Goal: Information Seeking & Learning: Learn about a topic

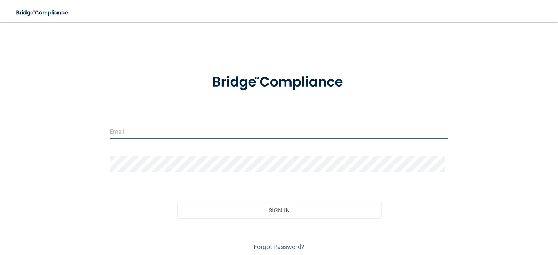
type input "[EMAIL_ADDRESS][DOMAIN_NAME]"
drag, startPoint x: 120, startPoint y: 134, endPoint x: 0, endPoint y: 154, distance: 121.4
click at [0, 156] on main "[EMAIL_ADDRESS][DOMAIN_NAME] Invalid email/password. You don't have permission …" at bounding box center [279, 138] width 558 height 233
type input "[PERSON_NAME][EMAIL_ADDRESS][DOMAIN_NAME]"
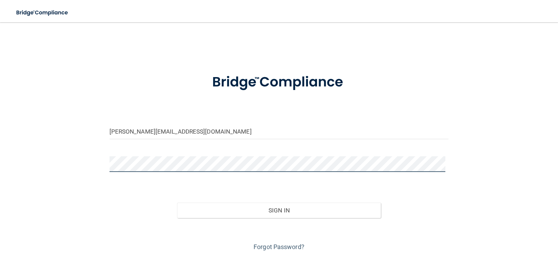
click at [8, 155] on main "[PERSON_NAME][EMAIL_ADDRESS][DOMAIN_NAME] Invalid email/password. You don't hav…" at bounding box center [279, 138] width 558 height 233
click at [177, 203] on button "Sign In" at bounding box center [279, 210] width 204 height 15
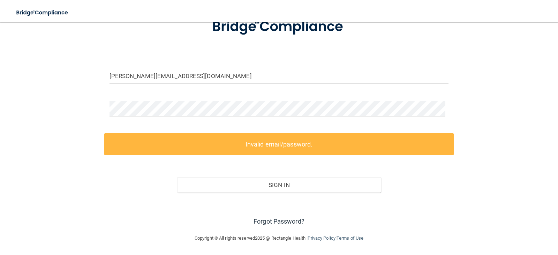
click at [293, 222] on link "Forgot Password?" at bounding box center [279, 221] width 51 height 7
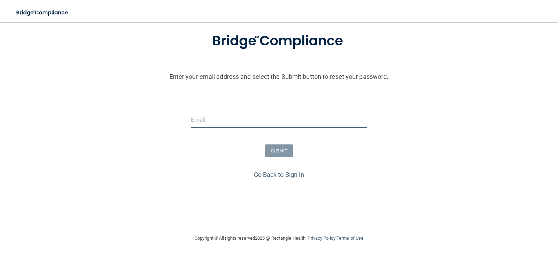
click at [231, 121] on input "email" at bounding box center [279, 120] width 177 height 16
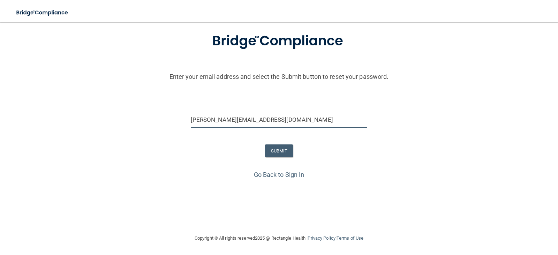
type input "[PERSON_NAME][EMAIL_ADDRESS][DOMAIN_NAME]"
click at [269, 146] on button "SUBMIT" at bounding box center [279, 150] width 28 height 13
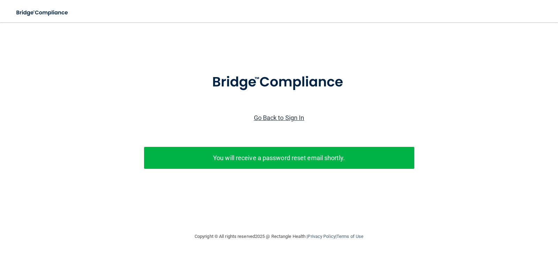
click at [277, 120] on link "Go Back to Sign In" at bounding box center [279, 117] width 51 height 7
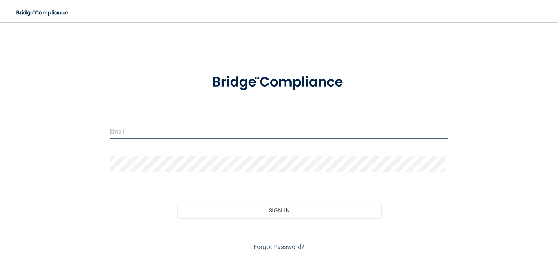
type input "[EMAIL_ADDRESS][DOMAIN_NAME]"
drag, startPoint x: 217, startPoint y: 133, endPoint x: 85, endPoint y: 155, distance: 133.5
click at [85, 155] on div "[EMAIL_ADDRESS][DOMAIN_NAME] Invalid email/password. You don't have permission …" at bounding box center [279, 140] width 530 height 223
type input "[PERSON_NAME][EMAIL_ADDRESS][DOMAIN_NAME]"
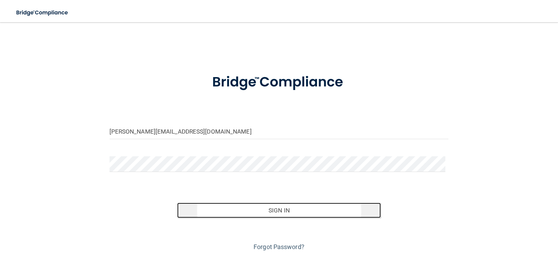
click at [294, 212] on button "Sign In" at bounding box center [279, 210] width 204 height 15
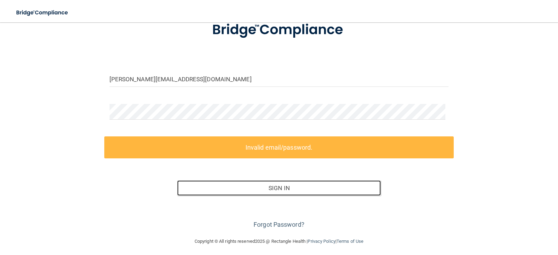
scroll to position [55, 0]
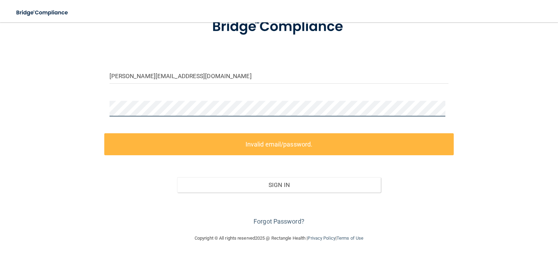
click at [3, 111] on main "[PERSON_NAME][EMAIL_ADDRESS][DOMAIN_NAME] Invalid email/password. You don't hav…" at bounding box center [279, 138] width 558 height 233
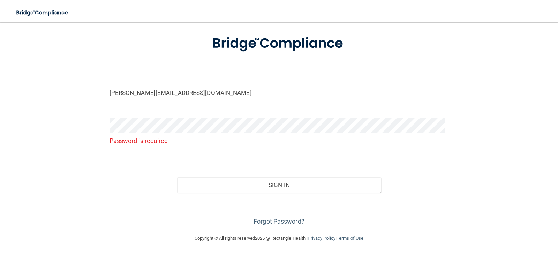
scroll to position [25, 0]
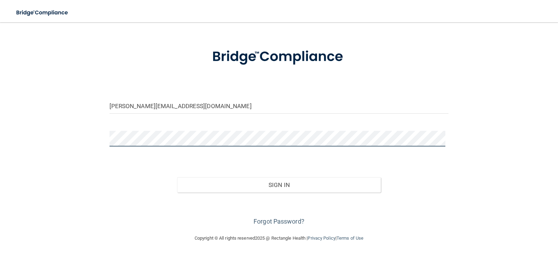
click at [177, 177] on button "Sign In" at bounding box center [279, 184] width 204 height 15
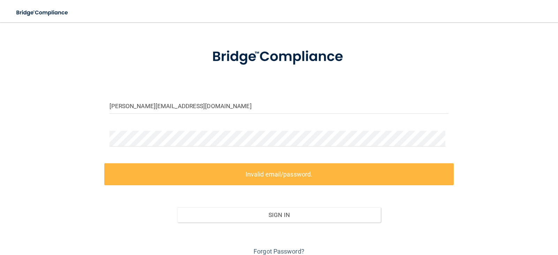
click at [84, 128] on div "[PERSON_NAME][EMAIL_ADDRESS][DOMAIN_NAME] Invalid email/password. You don't hav…" at bounding box center [279, 130] width 530 height 253
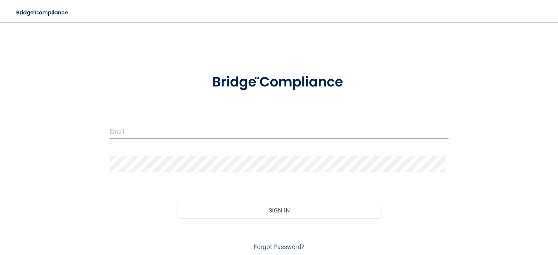
type input "[EMAIL_ADDRESS][DOMAIN_NAME]"
drag, startPoint x: 41, startPoint y: 130, endPoint x: 4, endPoint y: 137, distance: 37.6
click at [4, 137] on main "[EMAIL_ADDRESS][DOMAIN_NAME] Invalid email/password. You don't have permission …" at bounding box center [279, 138] width 558 height 233
type input "[PERSON_NAME][EMAIL_ADDRESS][DOMAIN_NAME]"
click at [177, 203] on button "Sign In" at bounding box center [279, 210] width 204 height 15
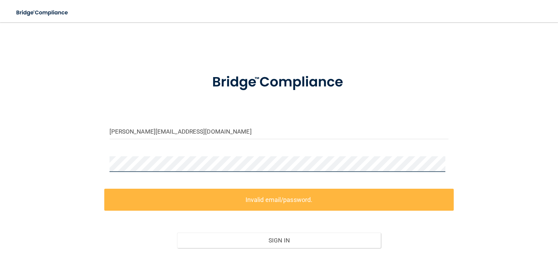
click at [0, 201] on main "[PERSON_NAME][EMAIL_ADDRESS][DOMAIN_NAME] Invalid email/password. You don't hav…" at bounding box center [279, 138] width 558 height 233
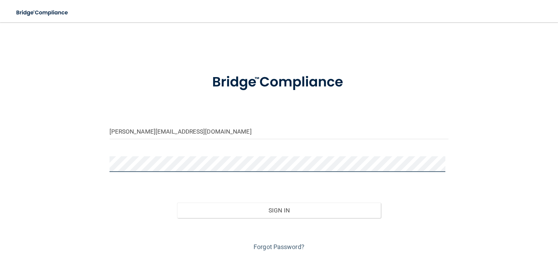
click at [177, 203] on button "Sign In" at bounding box center [279, 210] width 204 height 15
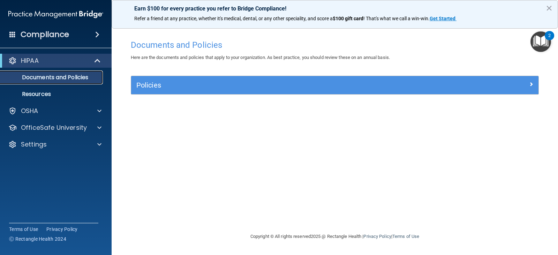
click at [62, 81] on p "Documents and Policies" at bounding box center [52, 77] width 95 height 7
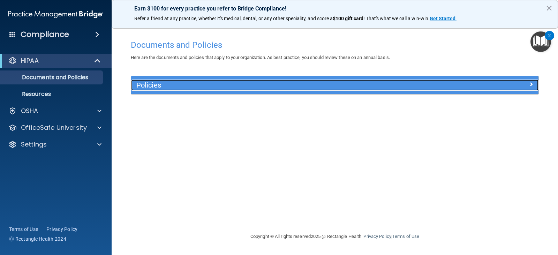
click at [160, 85] on h5 "Policies" at bounding box center [283, 85] width 295 height 8
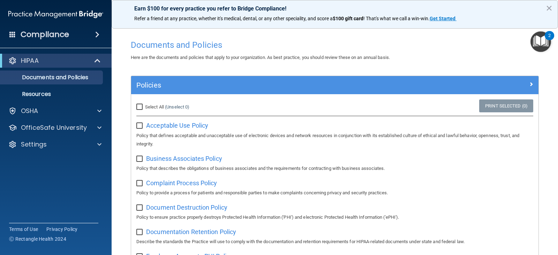
click at [143, 105] on input "Select All (Unselect 0) Unselect All" at bounding box center [140, 107] width 8 height 6
checkbox input "true"
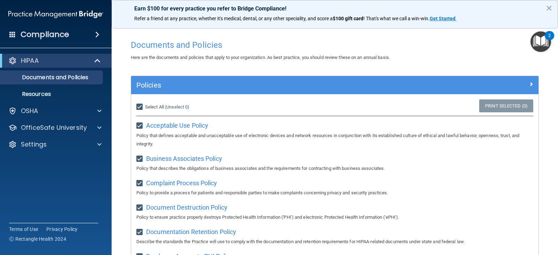
checkbox input "true"
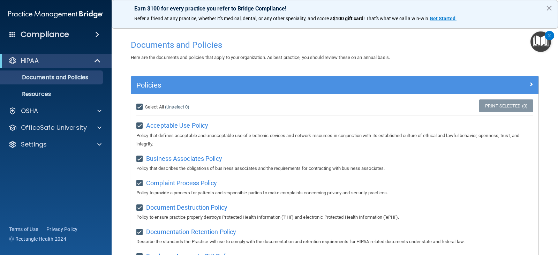
checkbox input "true"
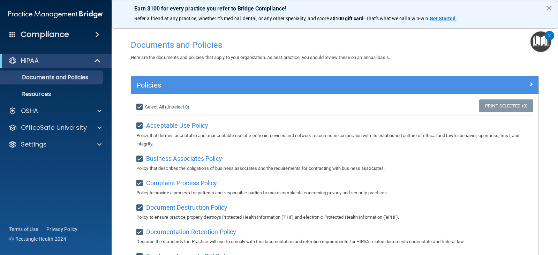
checkbox input "true"
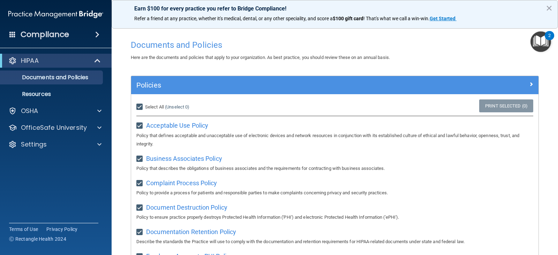
checkbox input "true"
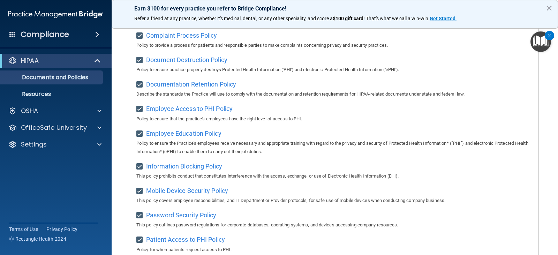
scroll to position [43, 0]
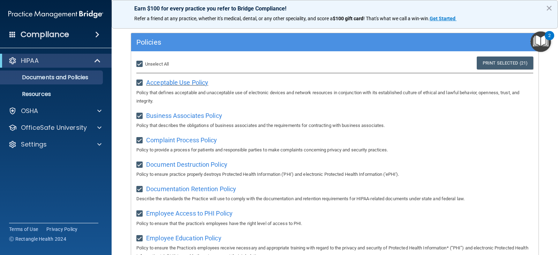
click at [172, 81] on span "Acceptable Use Policy" at bounding box center [177, 82] width 62 height 7
click at [143, 64] on input "Select All (Unselect 21) Unselect All" at bounding box center [140, 64] width 8 height 6
checkbox input "false"
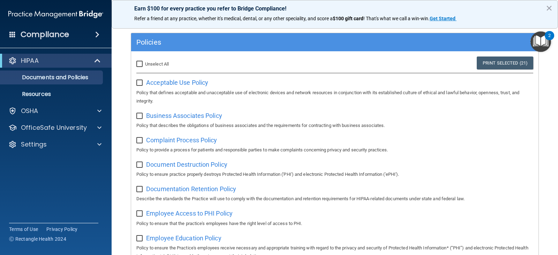
checkbox input "false"
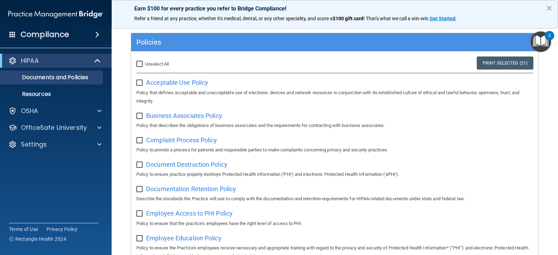
checkbox input "false"
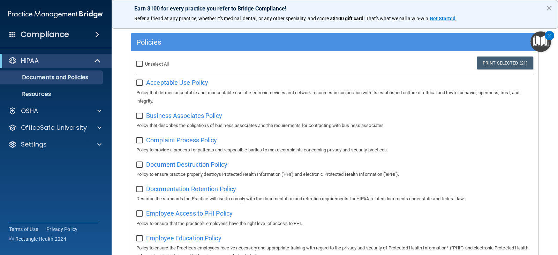
checkbox input "false"
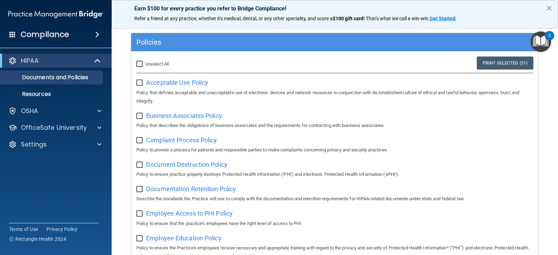
checkbox input "false"
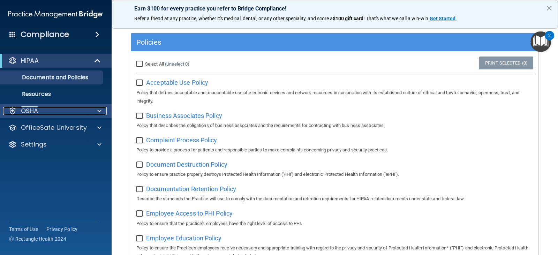
click at [70, 107] on div "OSHA" at bounding box center [46, 111] width 87 height 8
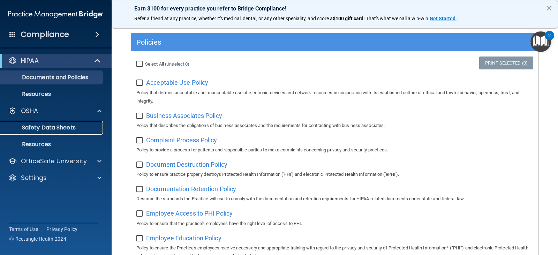
click at [48, 133] on link "Safety Data Sheets" at bounding box center [48, 128] width 110 height 14
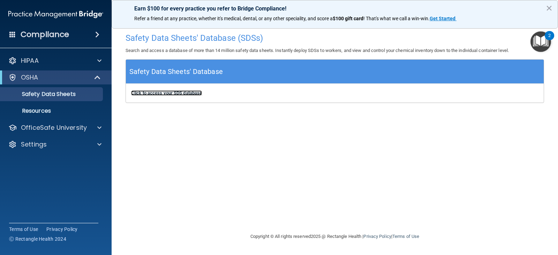
click at [153, 95] on b "Click to access your SDS database" at bounding box center [166, 92] width 71 height 5
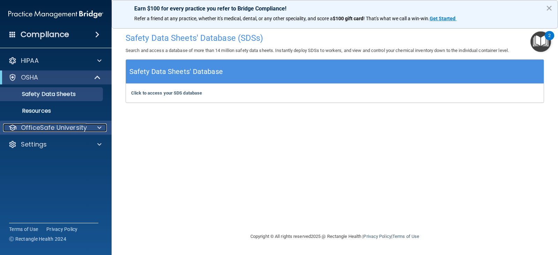
click at [59, 129] on p "OfficeSafe University" at bounding box center [54, 128] width 66 height 8
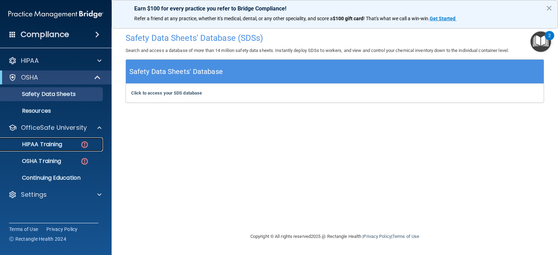
click at [52, 148] on link "HIPAA Training" at bounding box center [48, 144] width 110 height 14
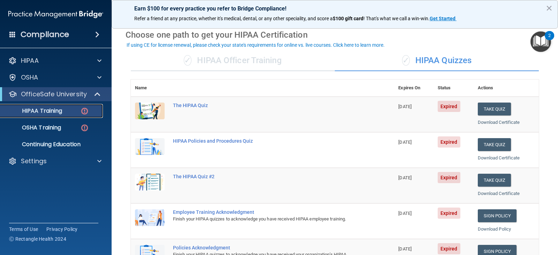
scroll to position [61, 0]
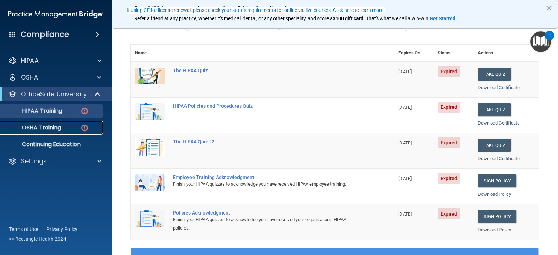
click at [62, 127] on div "OSHA Training" at bounding box center [52, 127] width 95 height 7
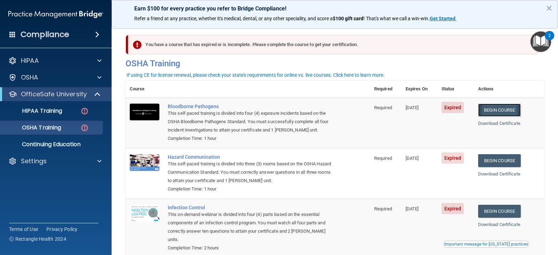
click at [488, 112] on link "Begin Course" at bounding box center [499, 110] width 43 height 13
